Goal: Navigation & Orientation: Find specific page/section

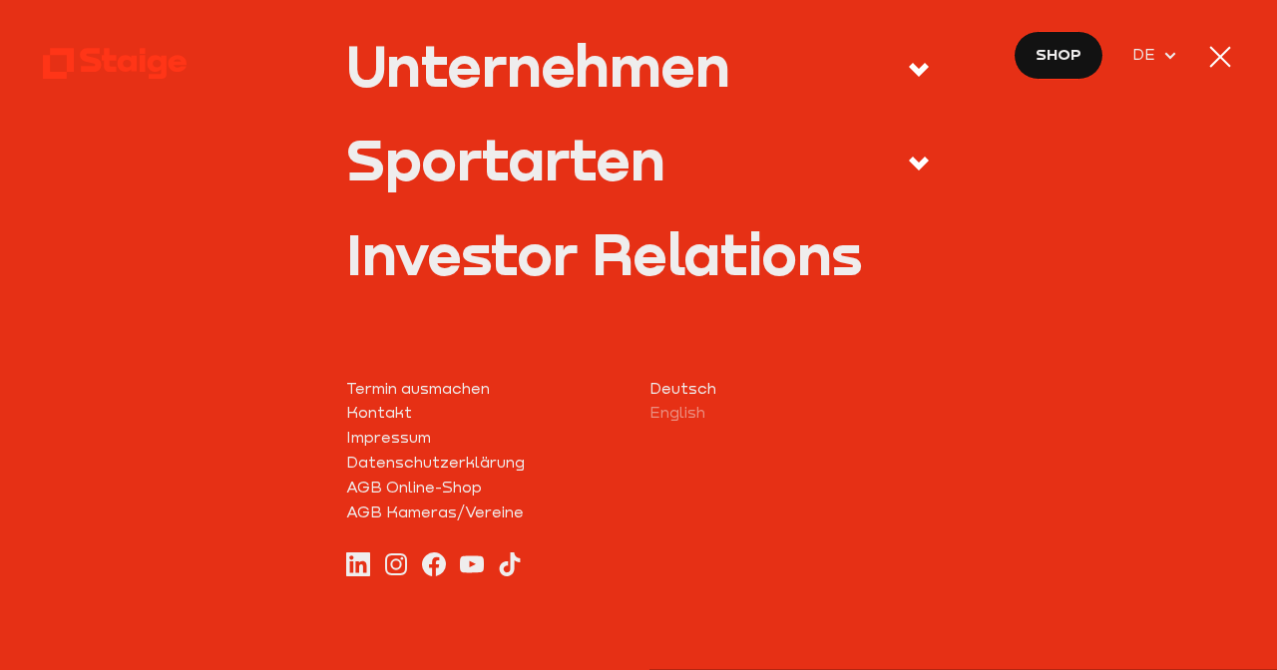
click at [907, 168] on icon at bounding box center [919, 164] width 24 height 24
click at [0, 0] on input "Sportarten" at bounding box center [0, 0] width 0 height 0
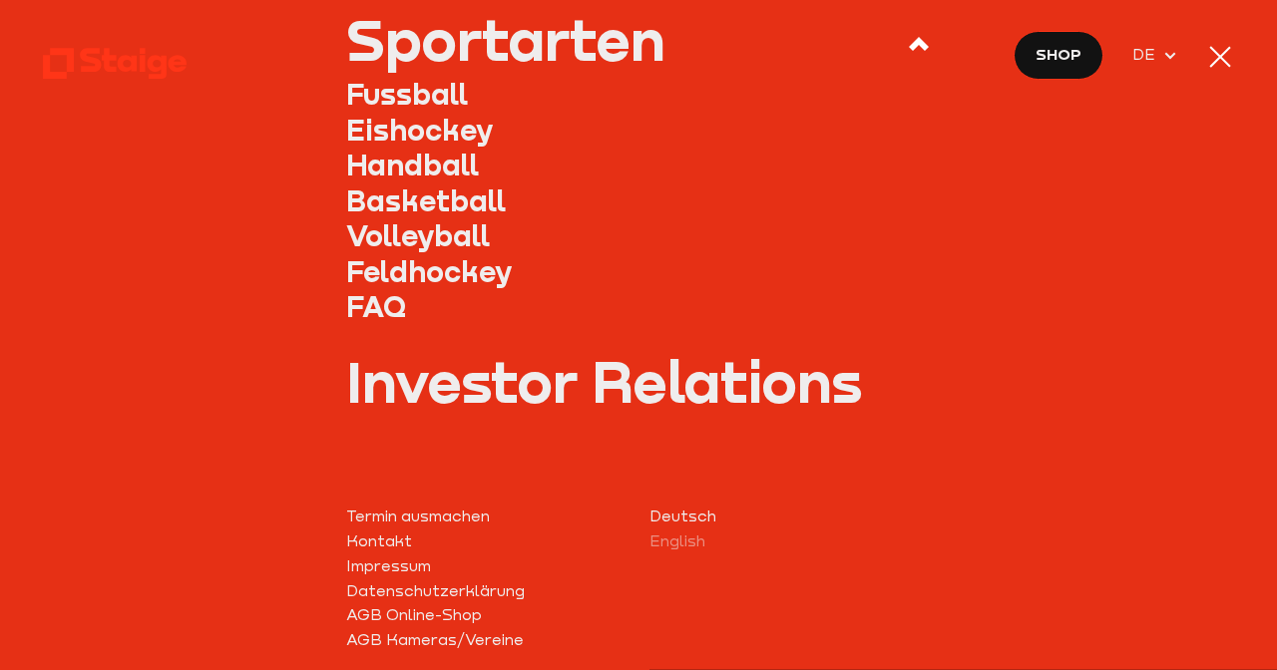
scroll to position [810, 0]
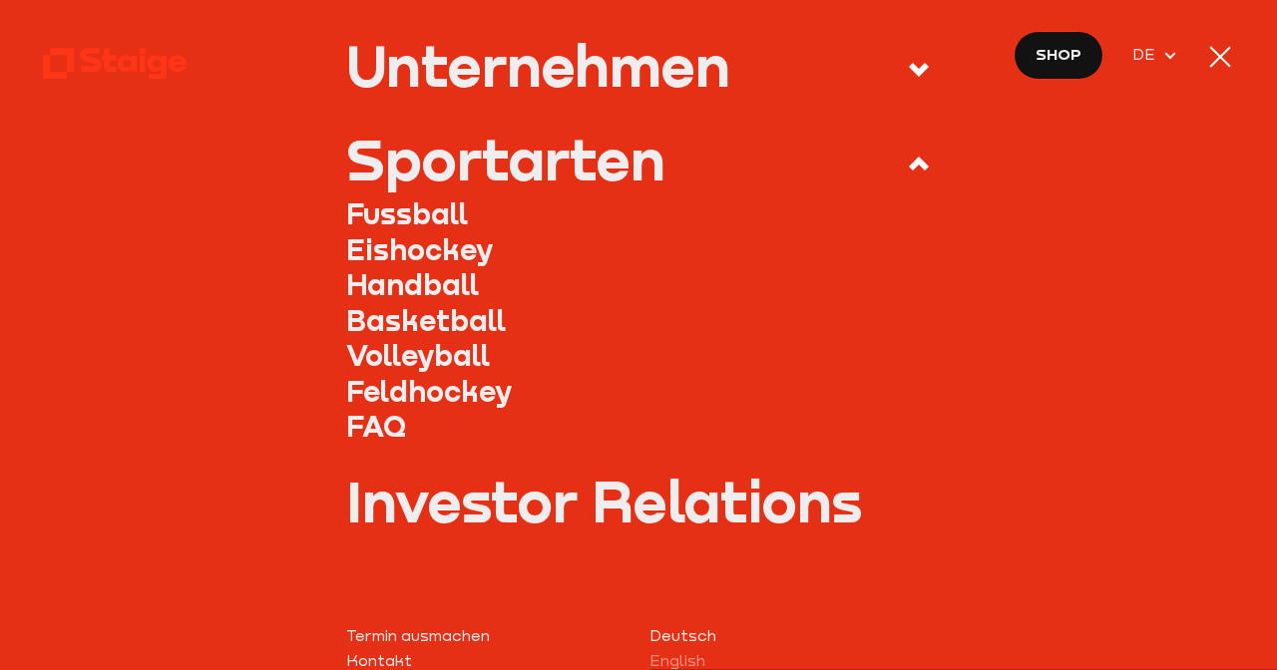
click at [439, 213] on link "Fussball" at bounding box center [638, 214] width 585 height 36
click at [422, 208] on link "Fussball" at bounding box center [638, 214] width 585 height 36
